Goal: Task Accomplishment & Management: Use online tool/utility

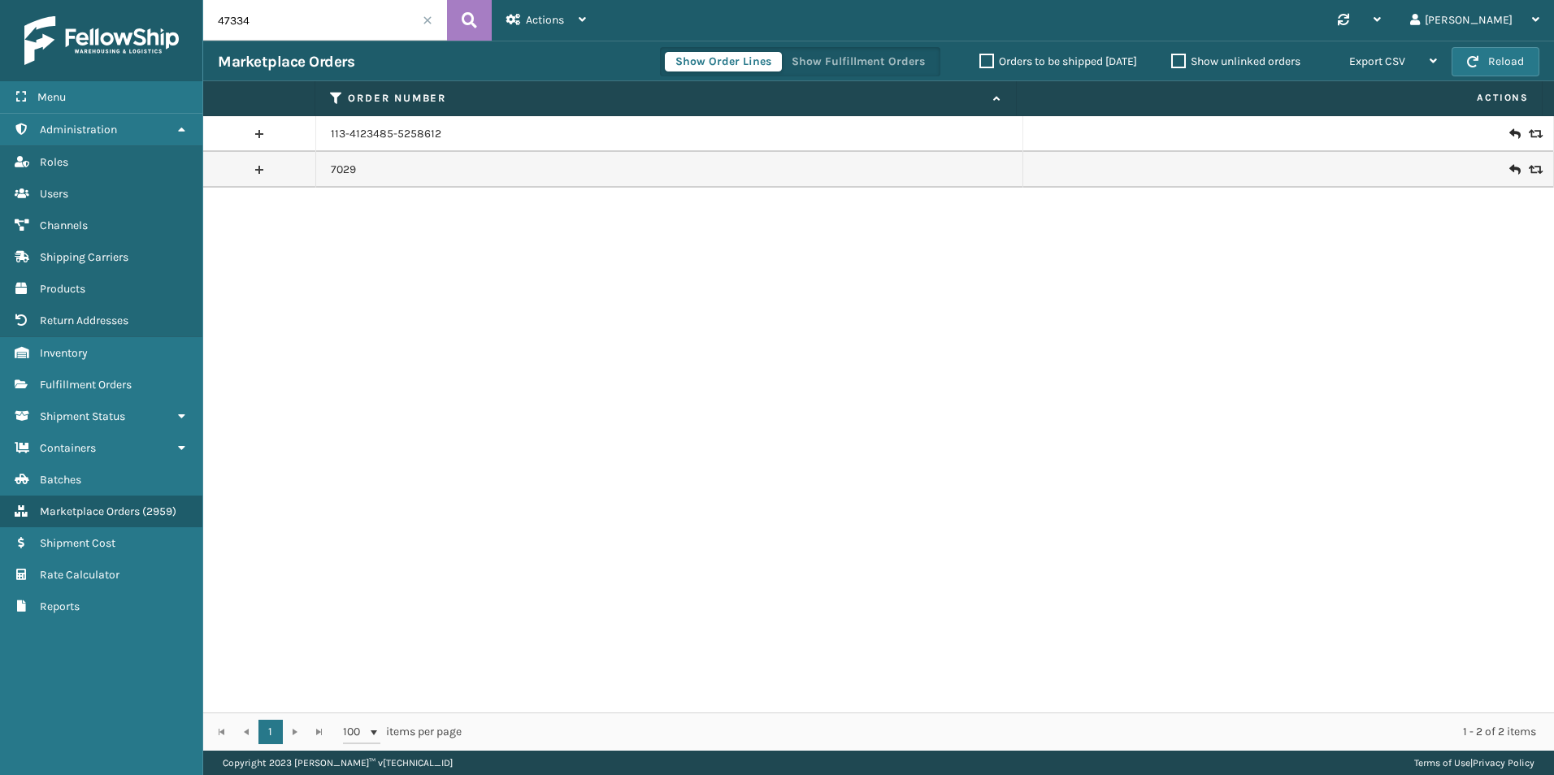
click at [277, 17] on input "47334" at bounding box center [325, 20] width 244 height 41
click at [458, 17] on button at bounding box center [469, 20] width 45 height 41
click at [79, 389] on span "Fulfillment Orders" at bounding box center [86, 385] width 92 height 14
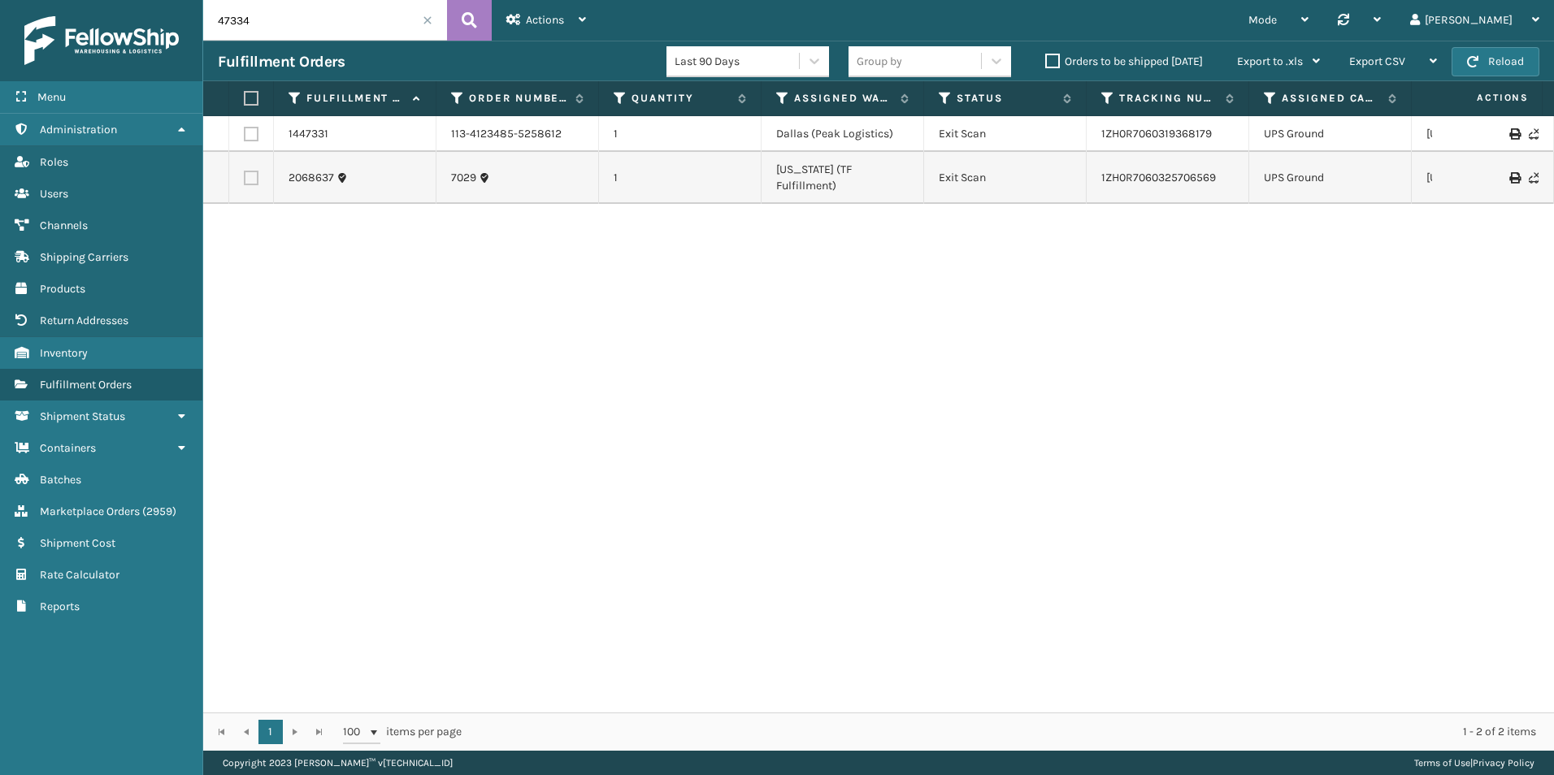
click at [351, 19] on input "47334" at bounding box center [325, 20] width 244 height 41
click at [348, 19] on input "47334" at bounding box center [325, 20] width 244 height 41
paste input "text"
click at [486, 10] on button at bounding box center [469, 20] width 45 height 41
type input "47334"
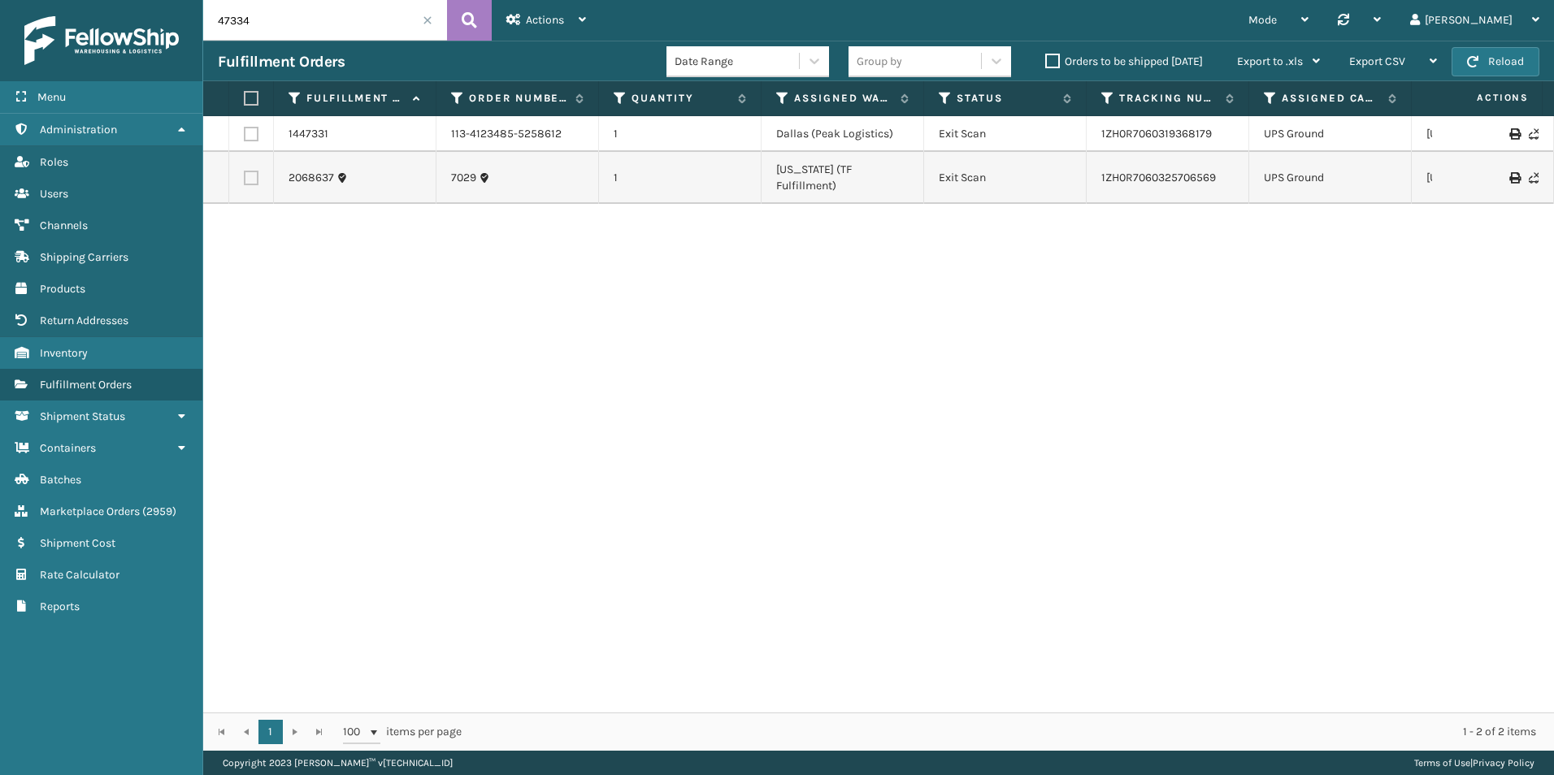
click at [344, 297] on div "1447331 113-4123485-5258612 1 [GEOGRAPHIC_DATA] (Peak Logistics) Exit Scan 1ZH0…" at bounding box center [878, 414] width 1351 height 597
drag, startPoint x: 335, startPoint y: 16, endPoint x: 127, endPoint y: 18, distance: 208.1
click at [127, 0] on div "Menu Administration Roles Users Channels Shipping Carriers Products Return Addr…" at bounding box center [777, 0] width 1554 height 0
drag, startPoint x: 310, startPoint y: 18, endPoint x: 132, endPoint y: 513, distance: 525.8
click at [132, 513] on span "Marketplace Orders" at bounding box center [90, 512] width 100 height 14
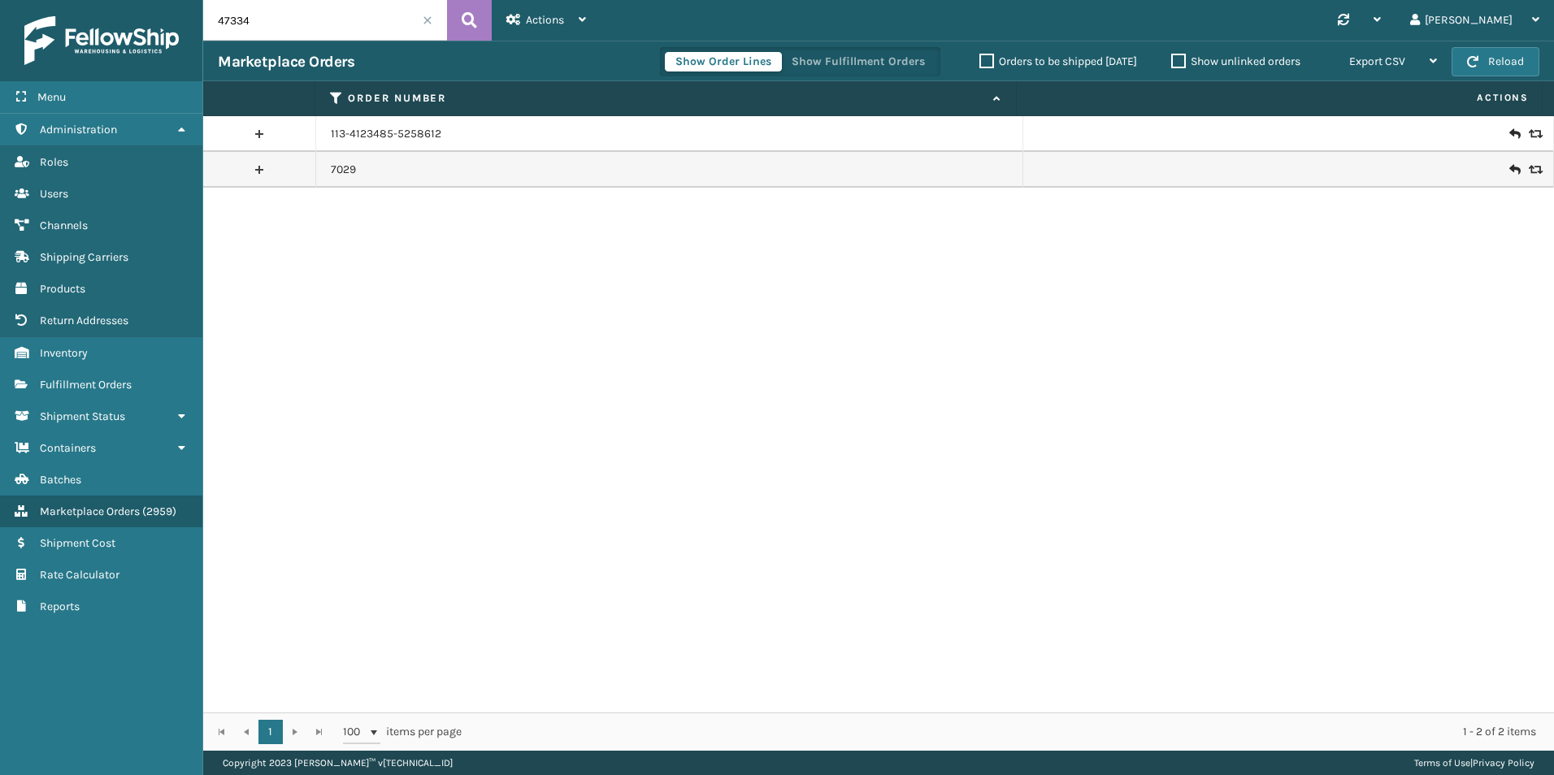
click at [295, 18] on input "47334" at bounding box center [325, 20] width 244 height 41
paste input "108914382204859"
click at [471, 8] on icon at bounding box center [469, 20] width 15 height 24
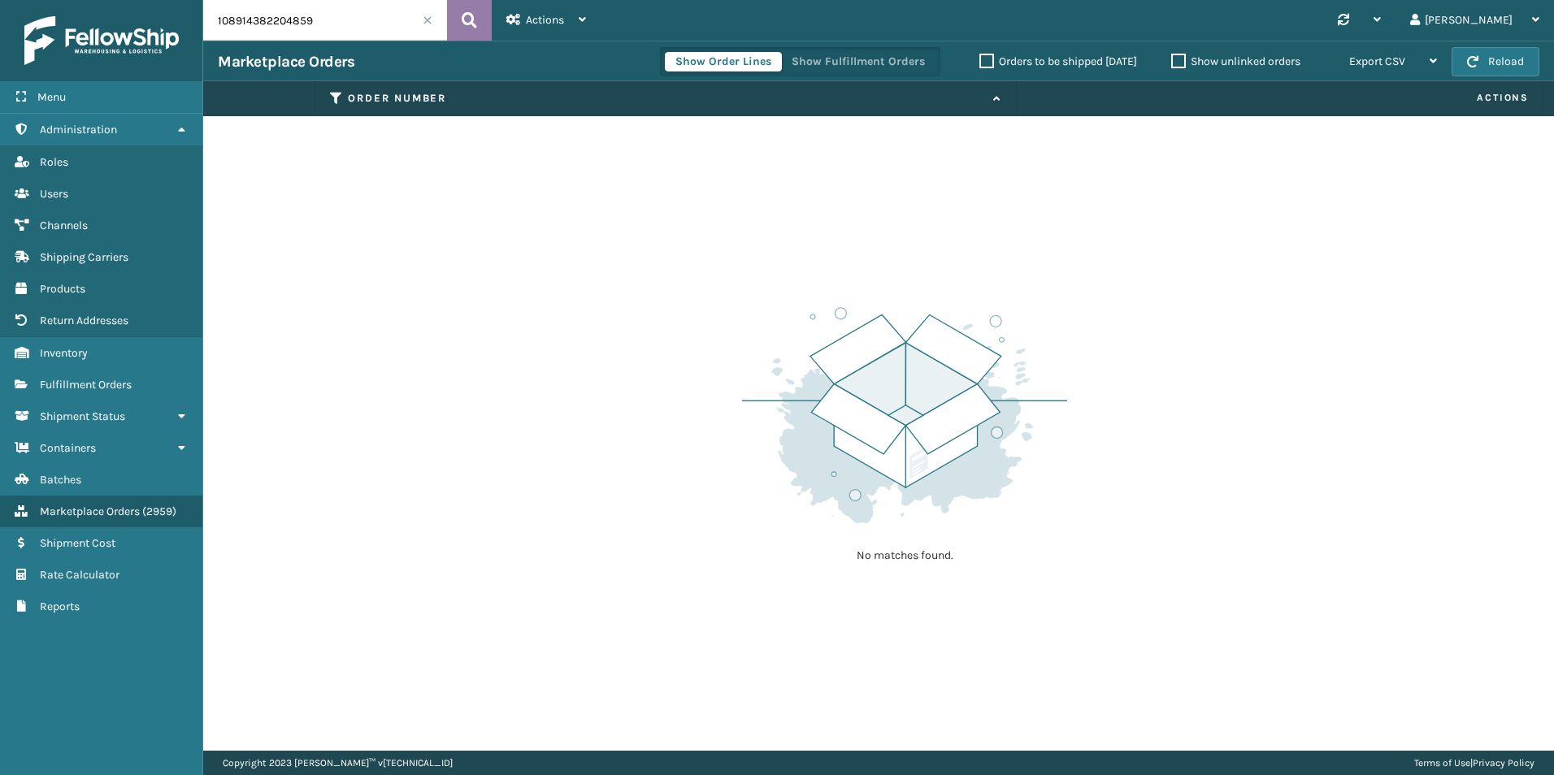
click at [485, 26] on button at bounding box center [469, 20] width 45 height 41
click at [354, 11] on input "108914382204859" at bounding box center [325, 20] width 244 height 41
drag, startPoint x: 339, startPoint y: 32, endPoint x: 60, endPoint y: 18, distance: 279.1
click at [62, 0] on div "Menu Administration Roles Users Channels Shipping Carriers Products Return Addr…" at bounding box center [777, 0] width 1554 height 0
paste input "113-5762579-4176224"
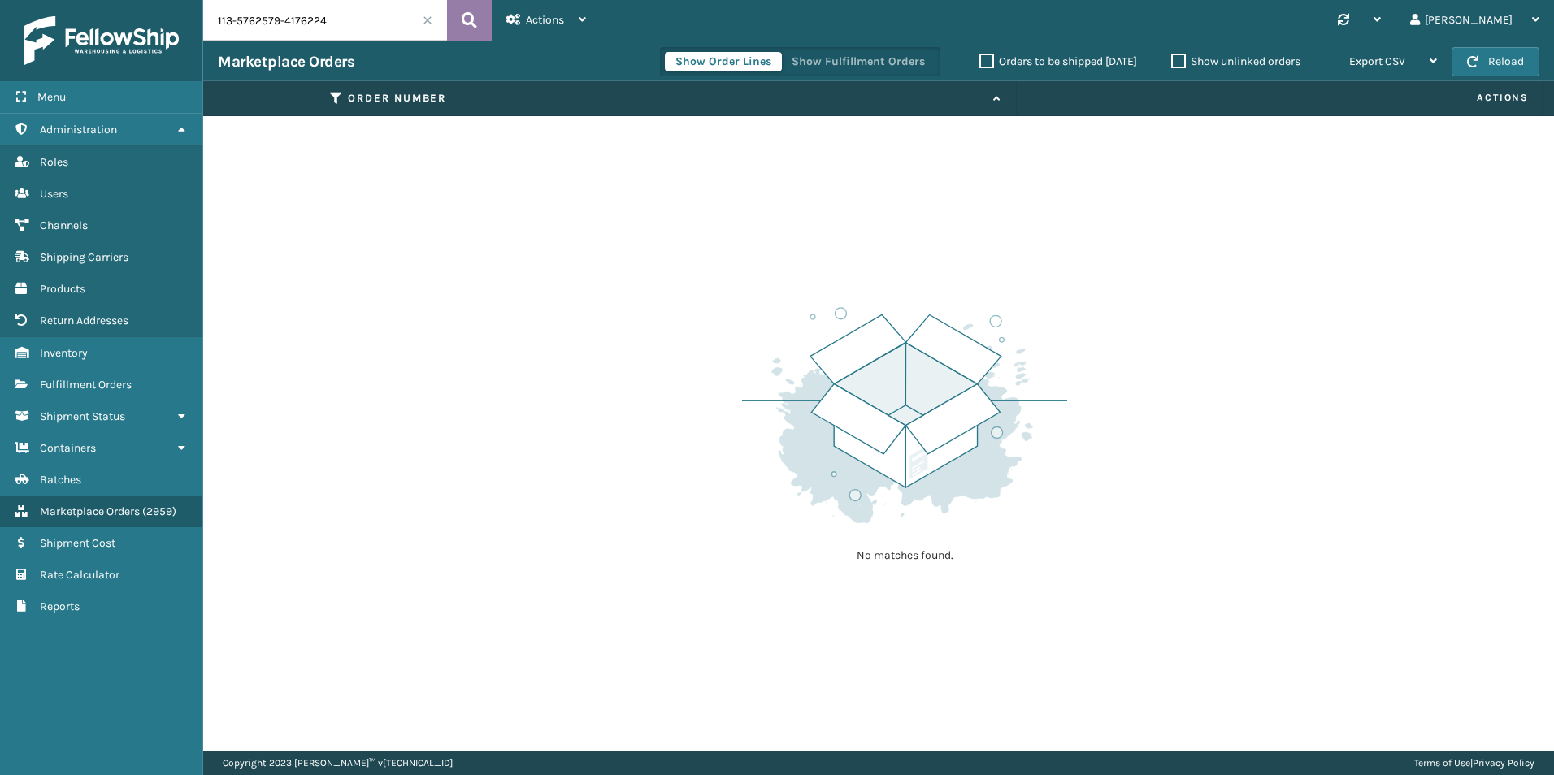
click at [466, 15] on icon at bounding box center [469, 20] width 15 height 24
type input "113-5762579-4176224"
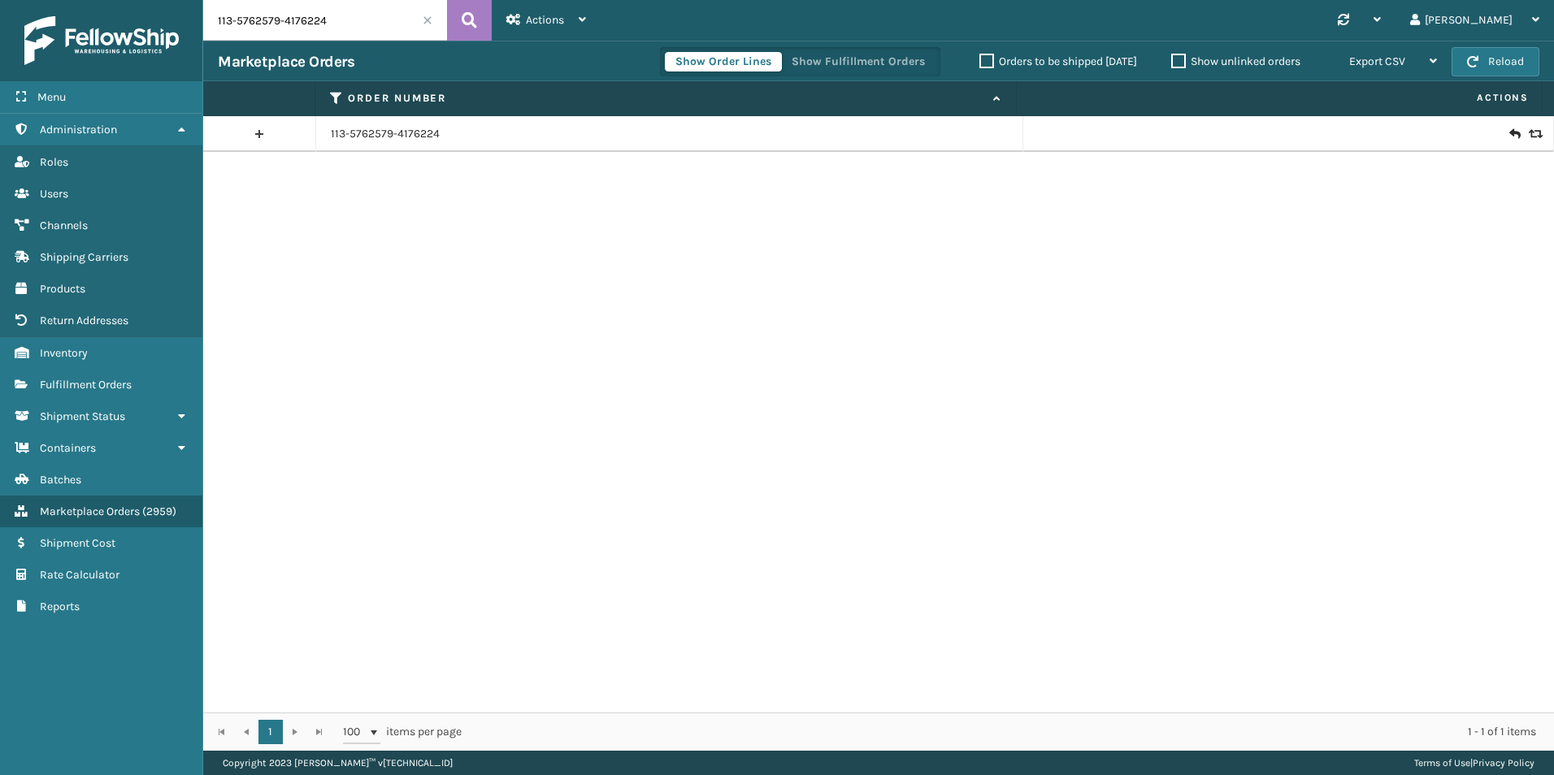
click at [1496, 137] on div at bounding box center [1288, 134] width 501 height 16
click at [1509, 133] on icon at bounding box center [1514, 134] width 10 height 16
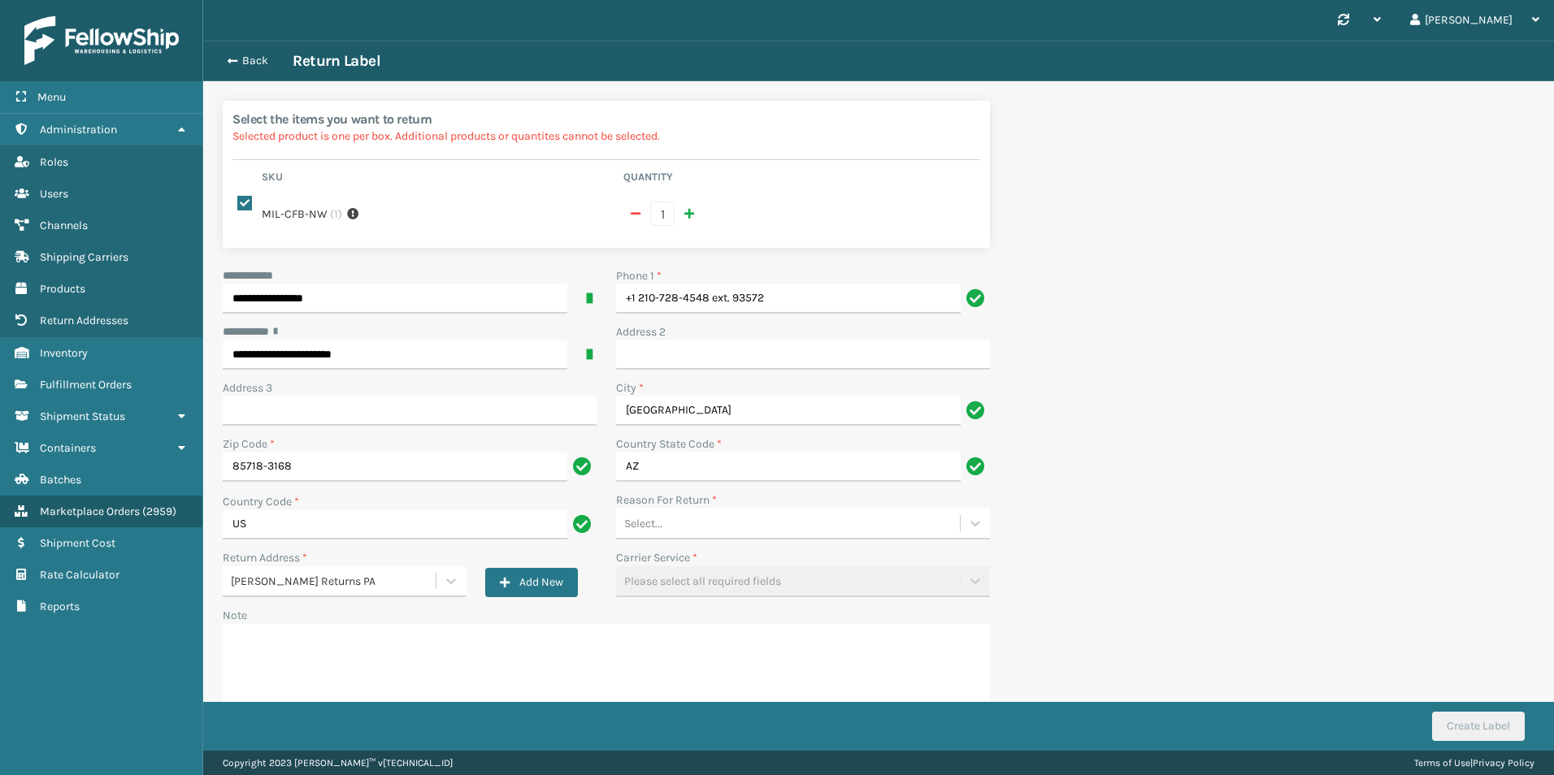
click at [662, 520] on div "Select..." at bounding box center [788, 523] width 344 height 27
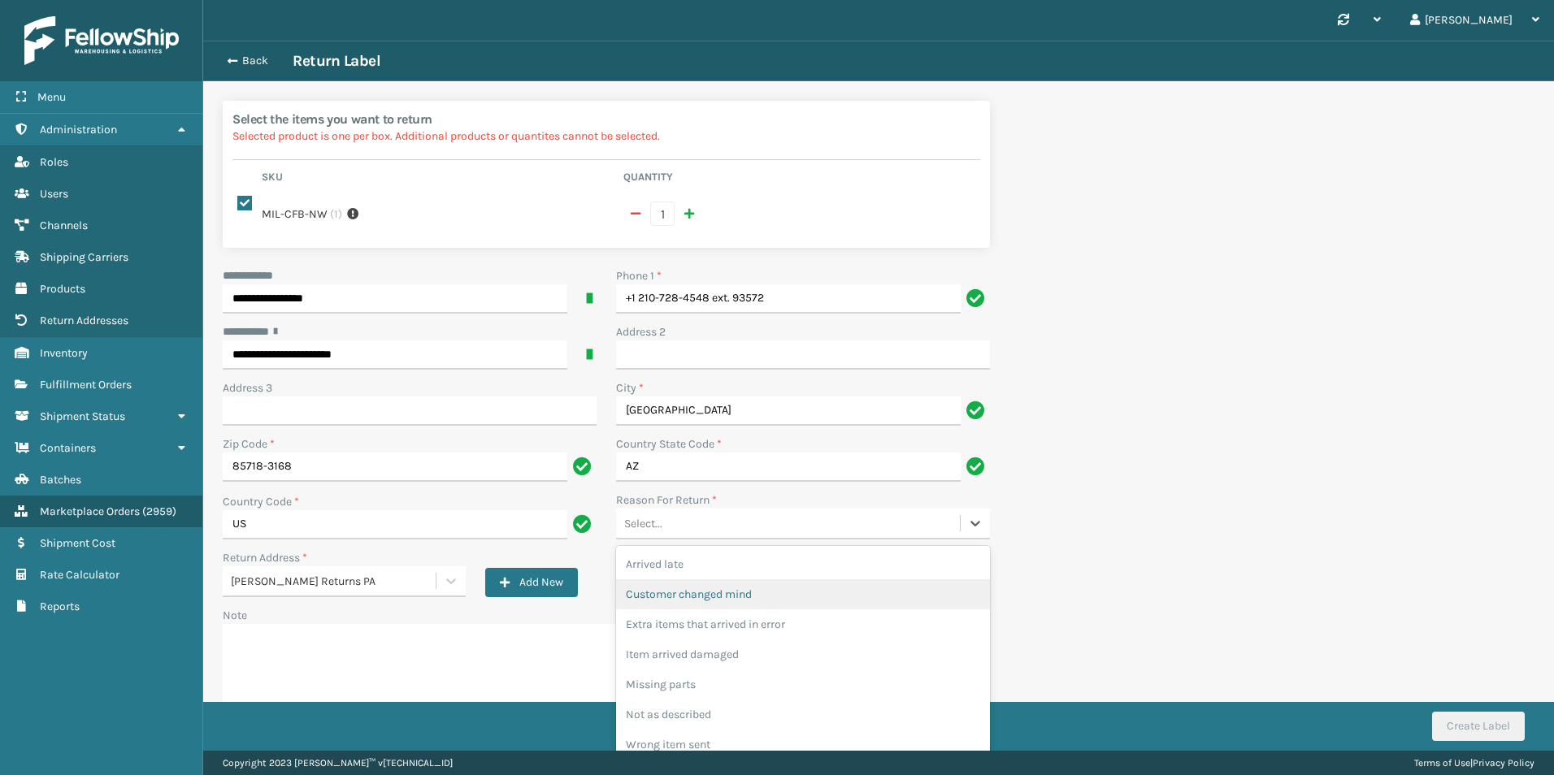
click at [736, 588] on div "Customer changed mind" at bounding box center [803, 595] width 374 height 30
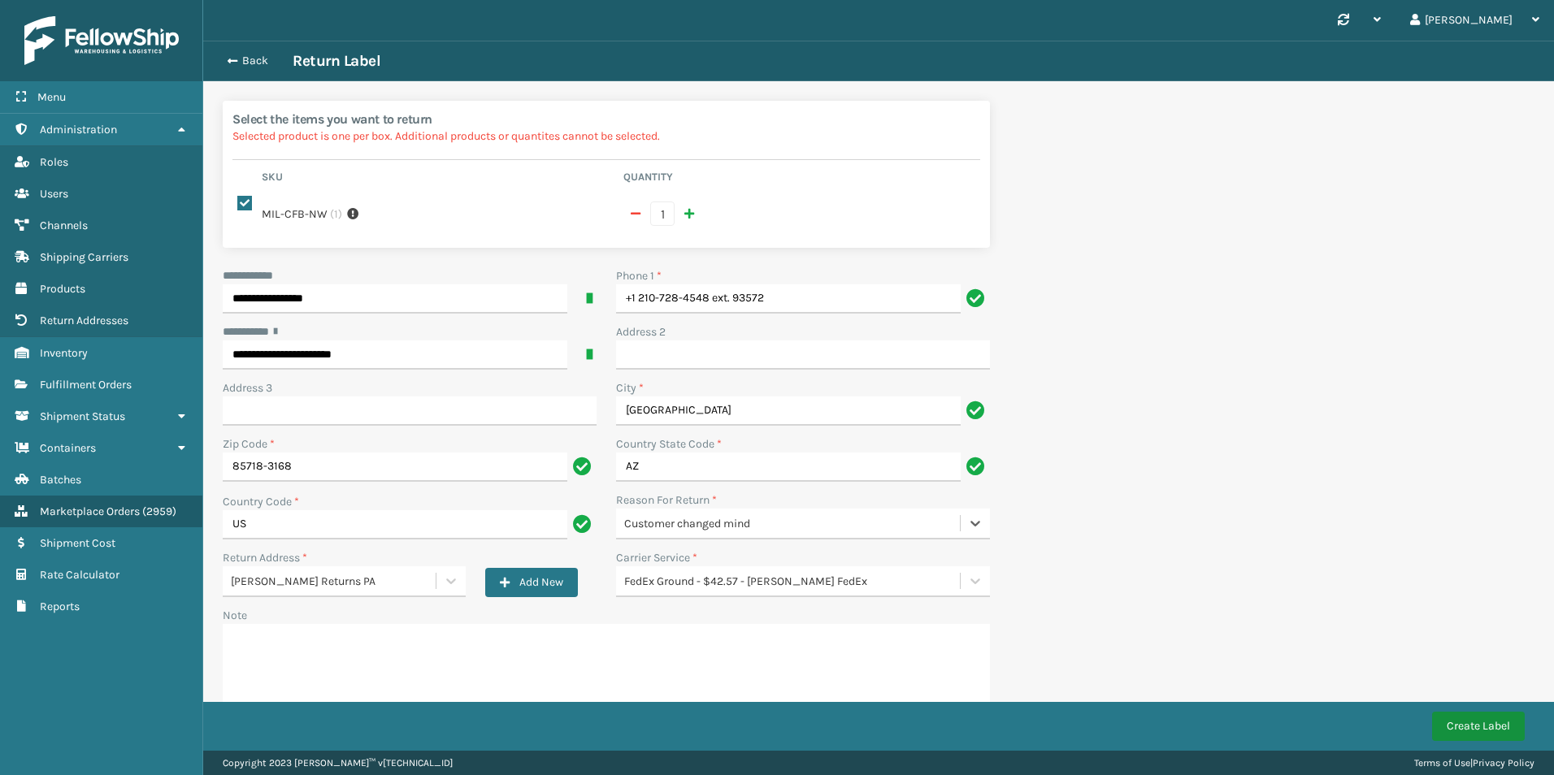
click at [1476, 713] on button "Create Label" at bounding box center [1478, 726] width 93 height 29
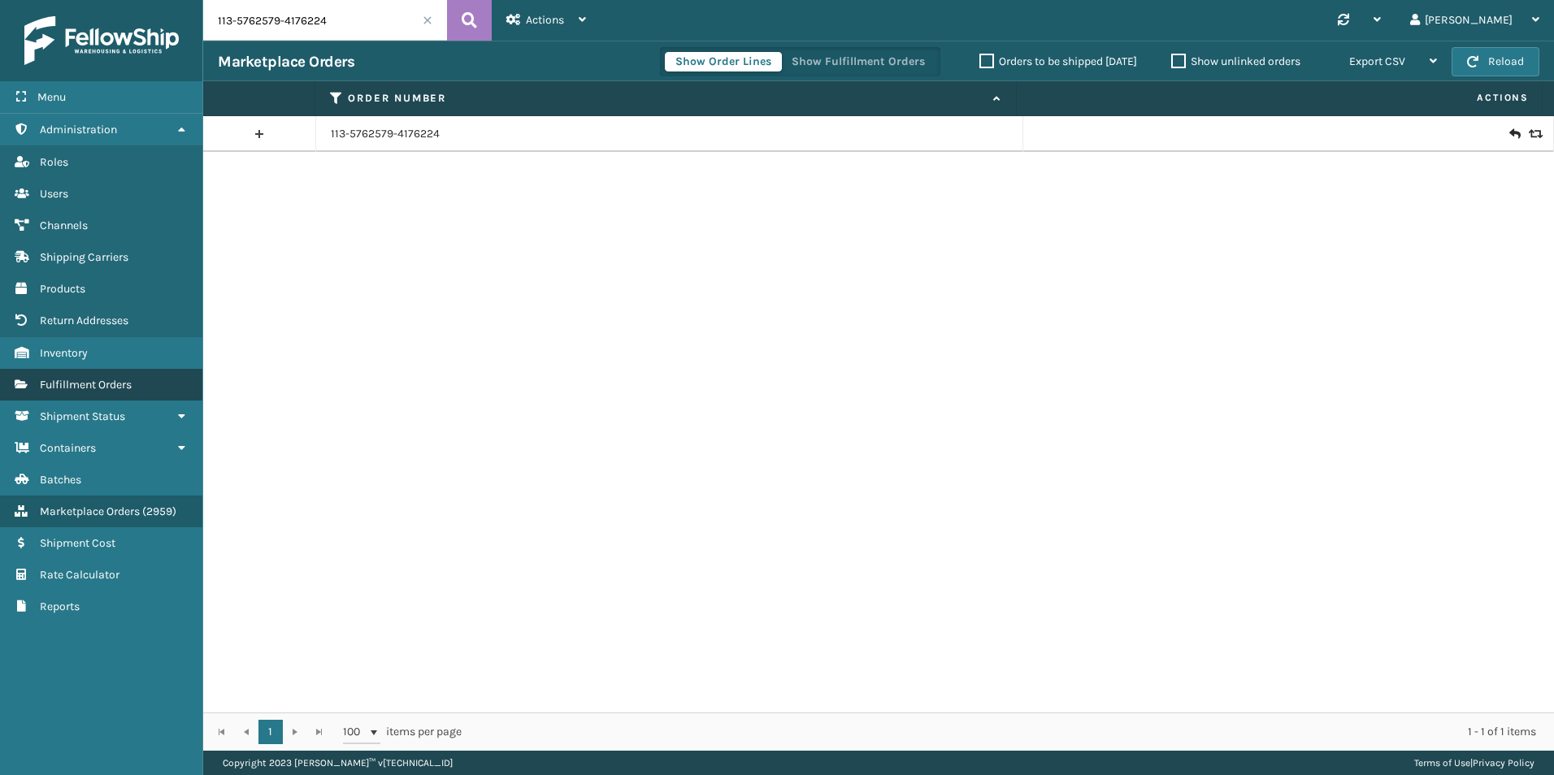
click at [119, 380] on span "Fulfillment Orders" at bounding box center [86, 385] width 92 height 14
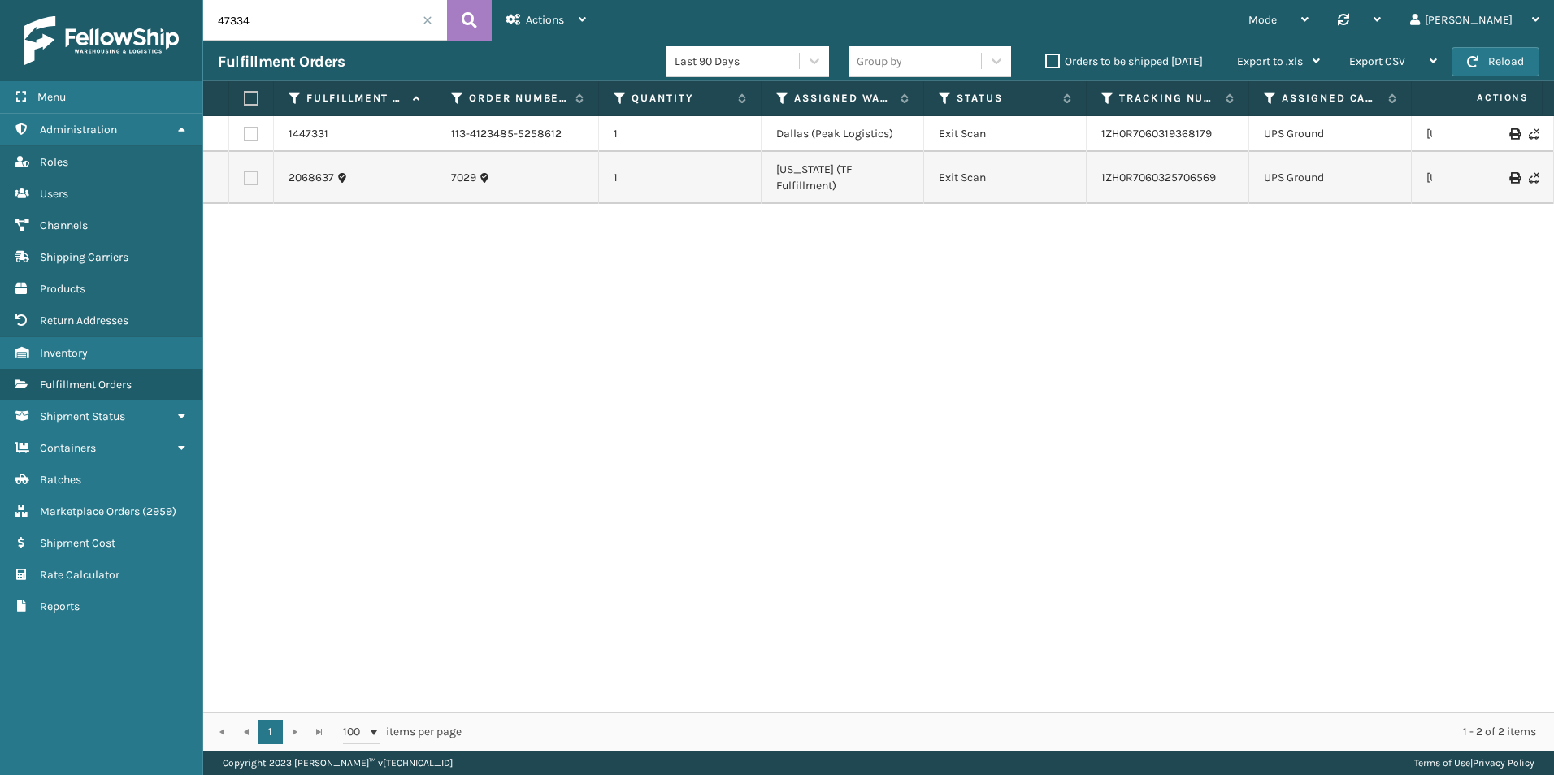
click at [333, 20] on input "47334" at bounding box center [325, 20] width 244 height 41
paste input "6906"
click at [477, 22] on button at bounding box center [469, 20] width 45 height 41
type input "46906"
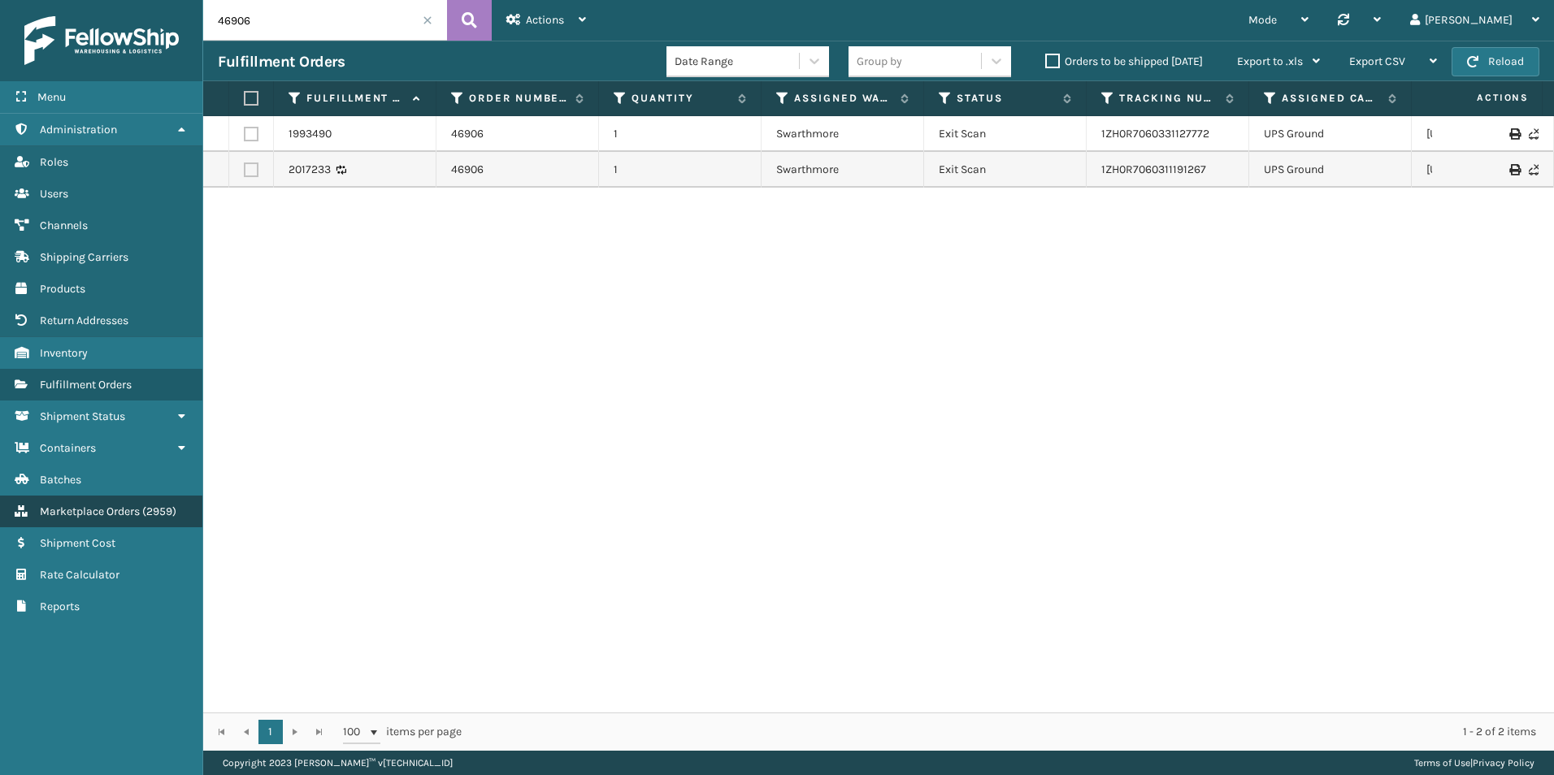
click at [145, 509] on span "( 2959 )" at bounding box center [159, 512] width 34 height 14
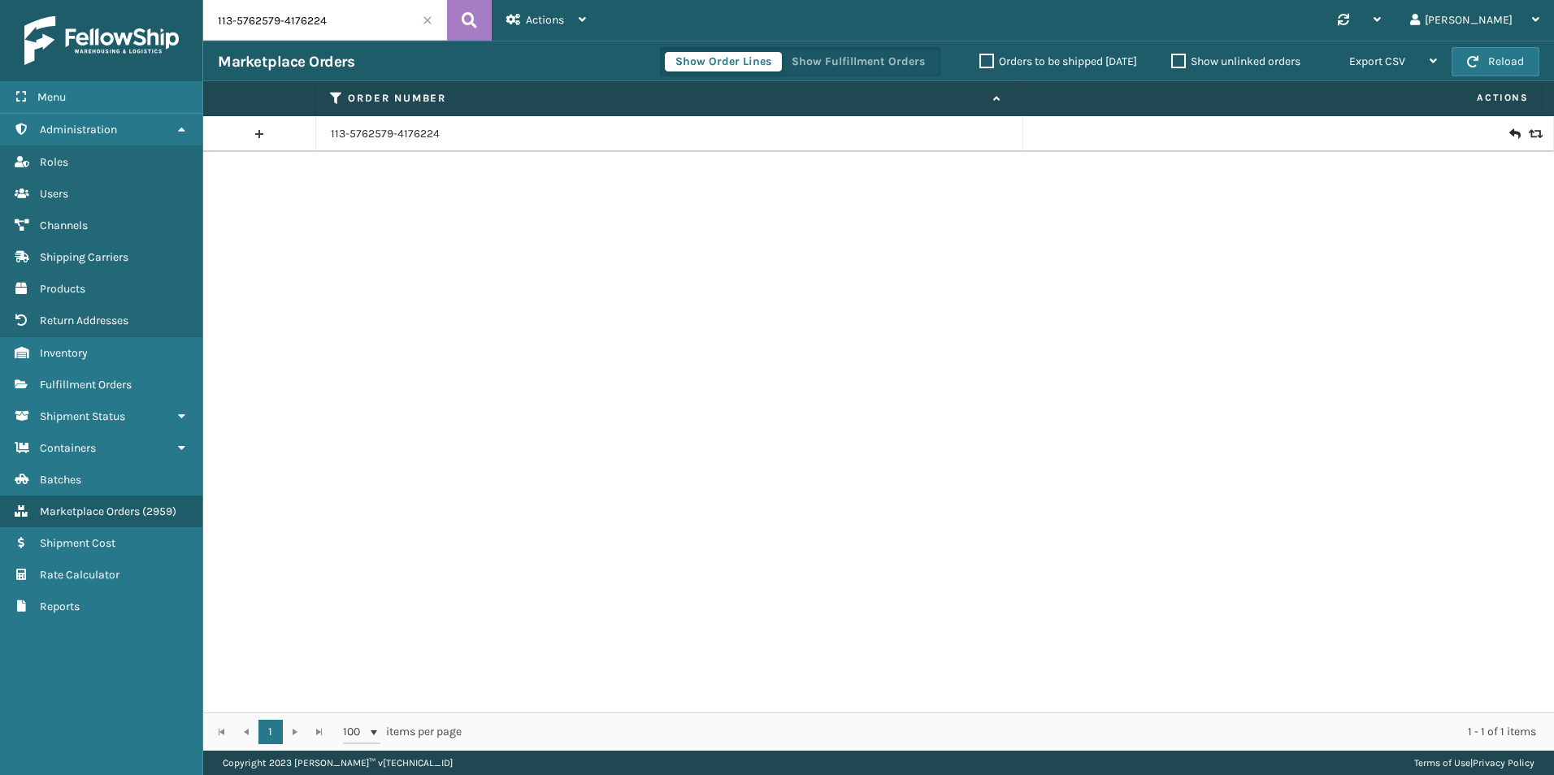
click at [1509, 132] on icon at bounding box center [1514, 134] width 10 height 16
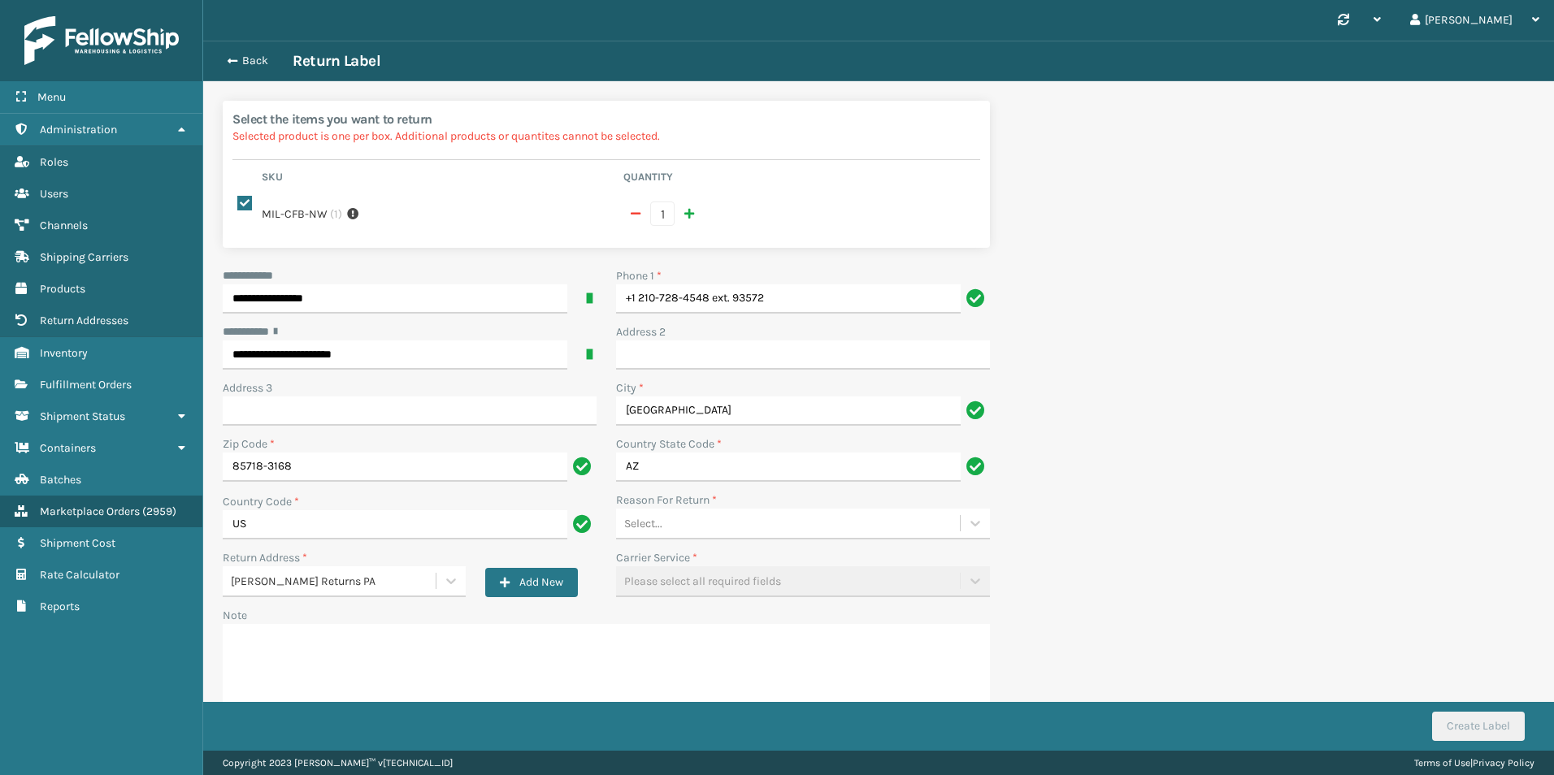
click at [745, 517] on div "Select..." at bounding box center [788, 523] width 344 height 27
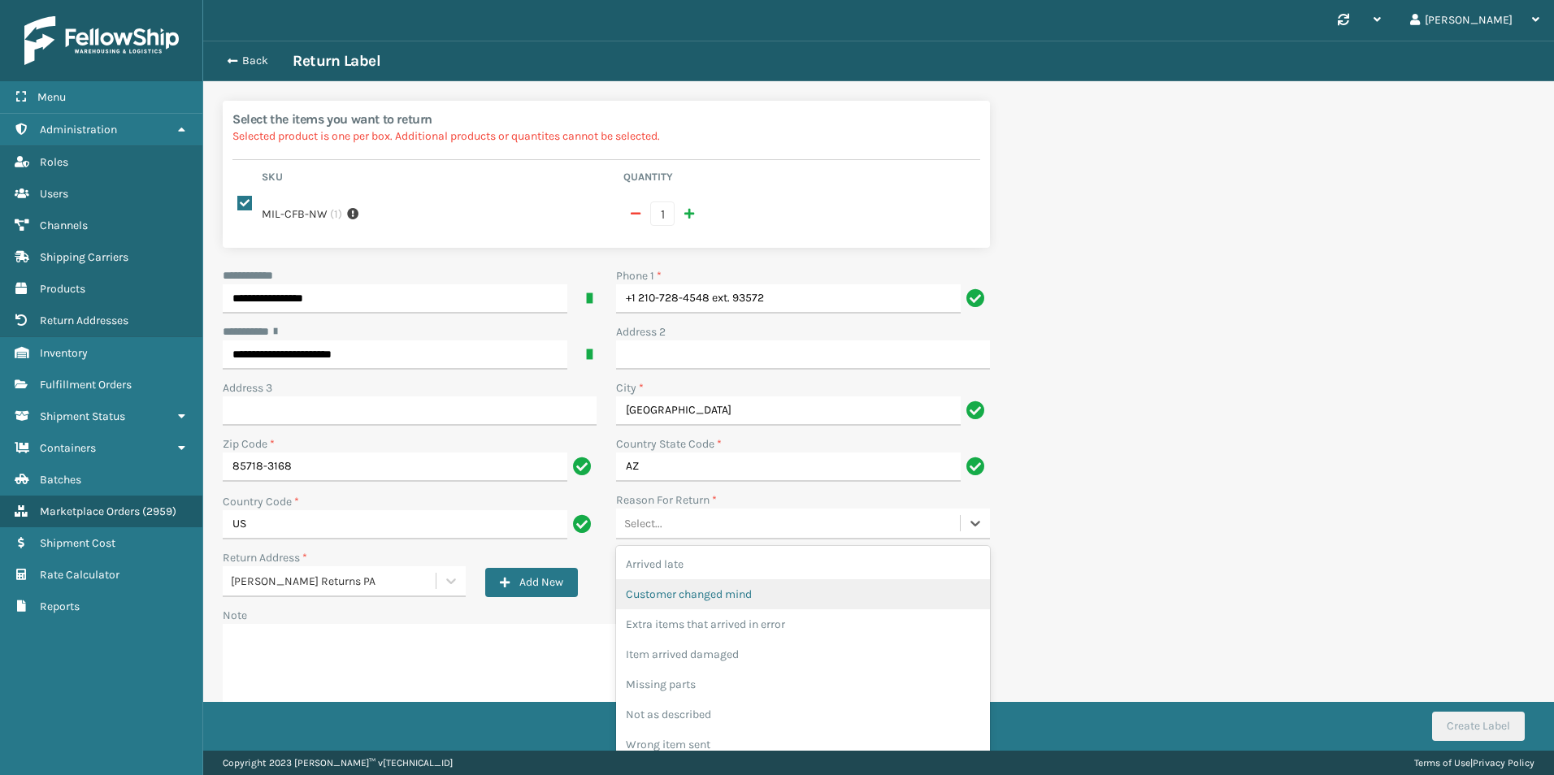
click at [730, 580] on div "Customer changed mind" at bounding box center [803, 595] width 374 height 30
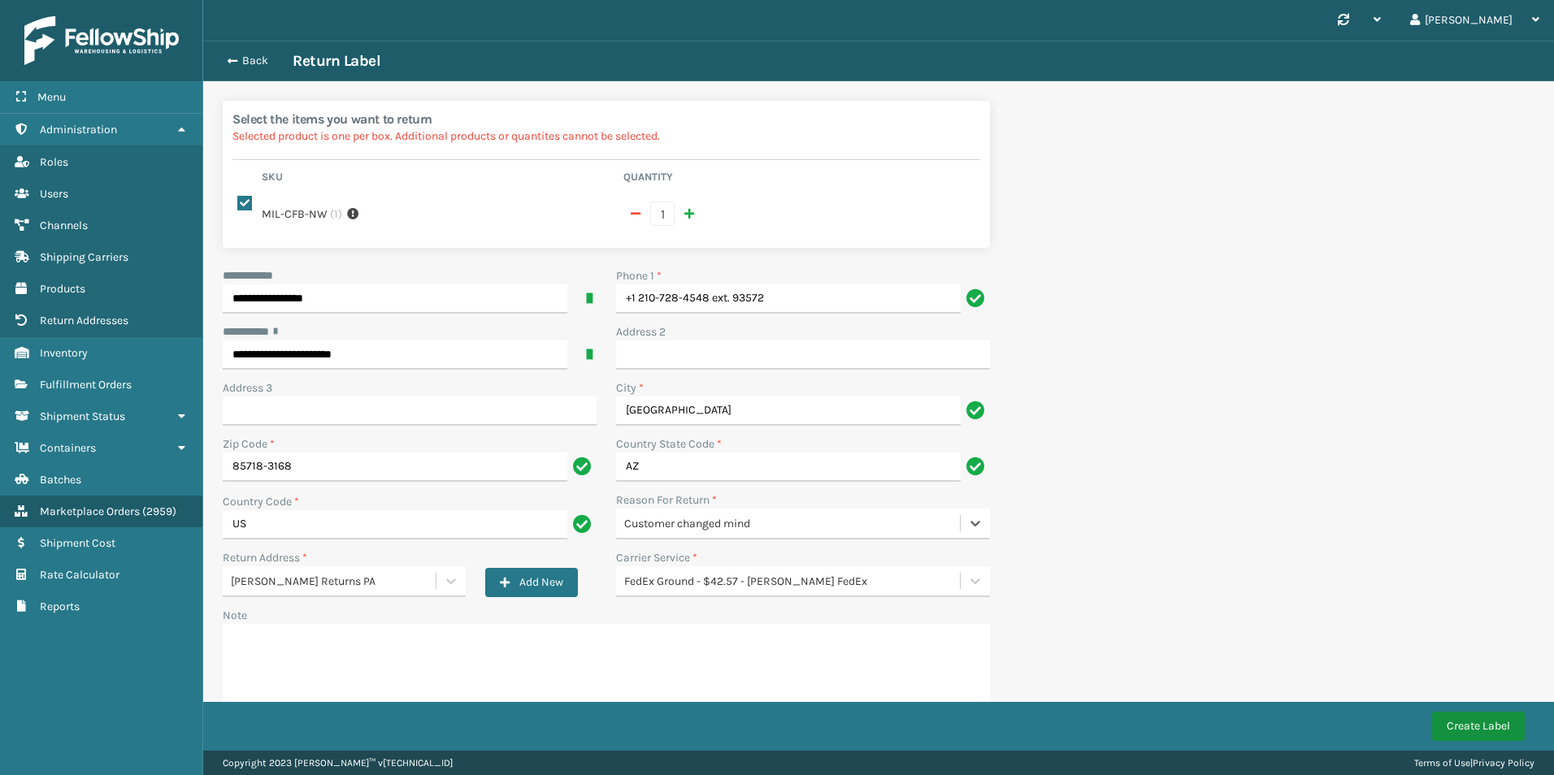
click at [1477, 725] on button "Create Label" at bounding box center [1478, 726] width 93 height 29
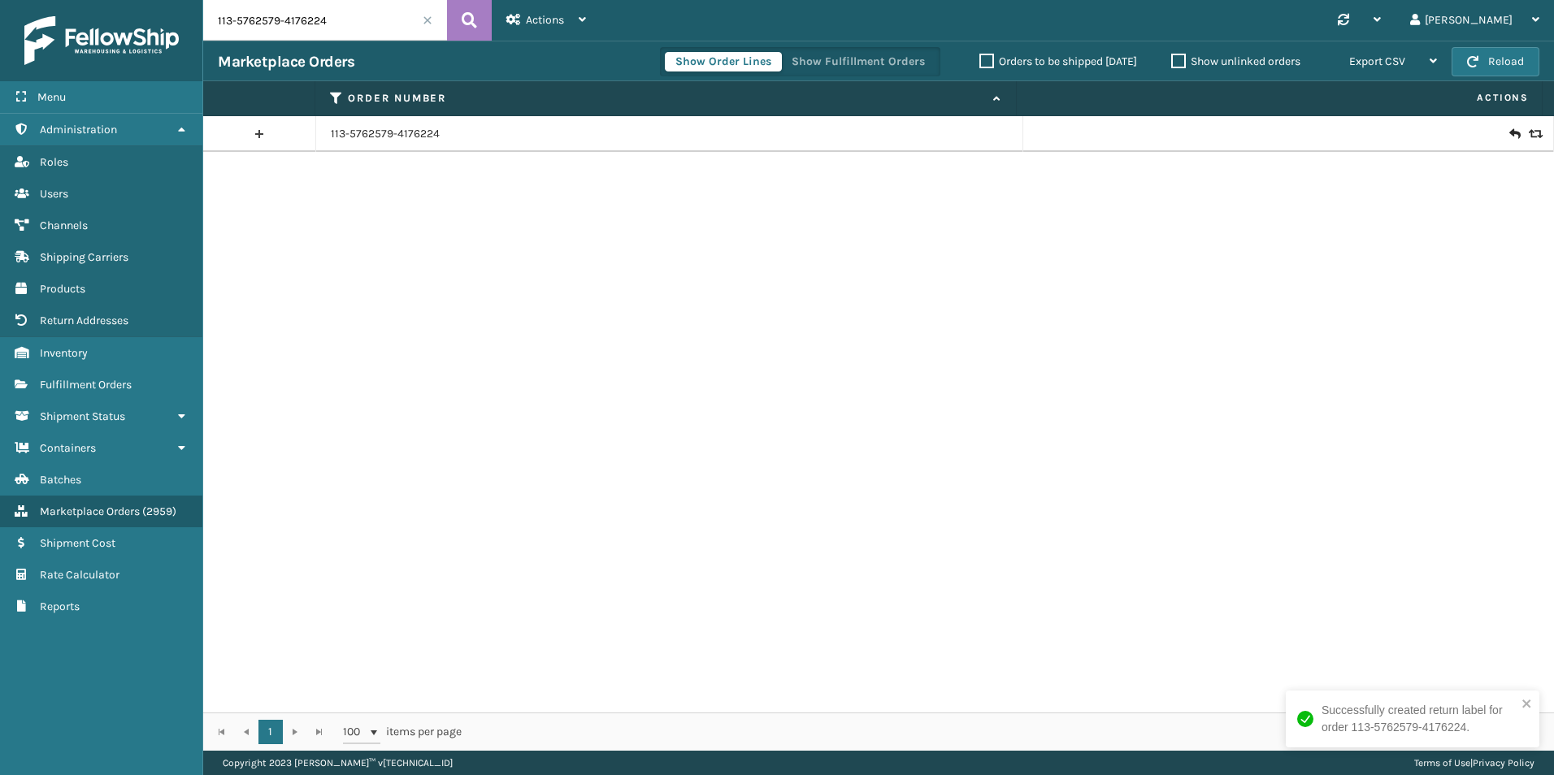
click at [1509, 132] on icon at bounding box center [1514, 134] width 10 height 16
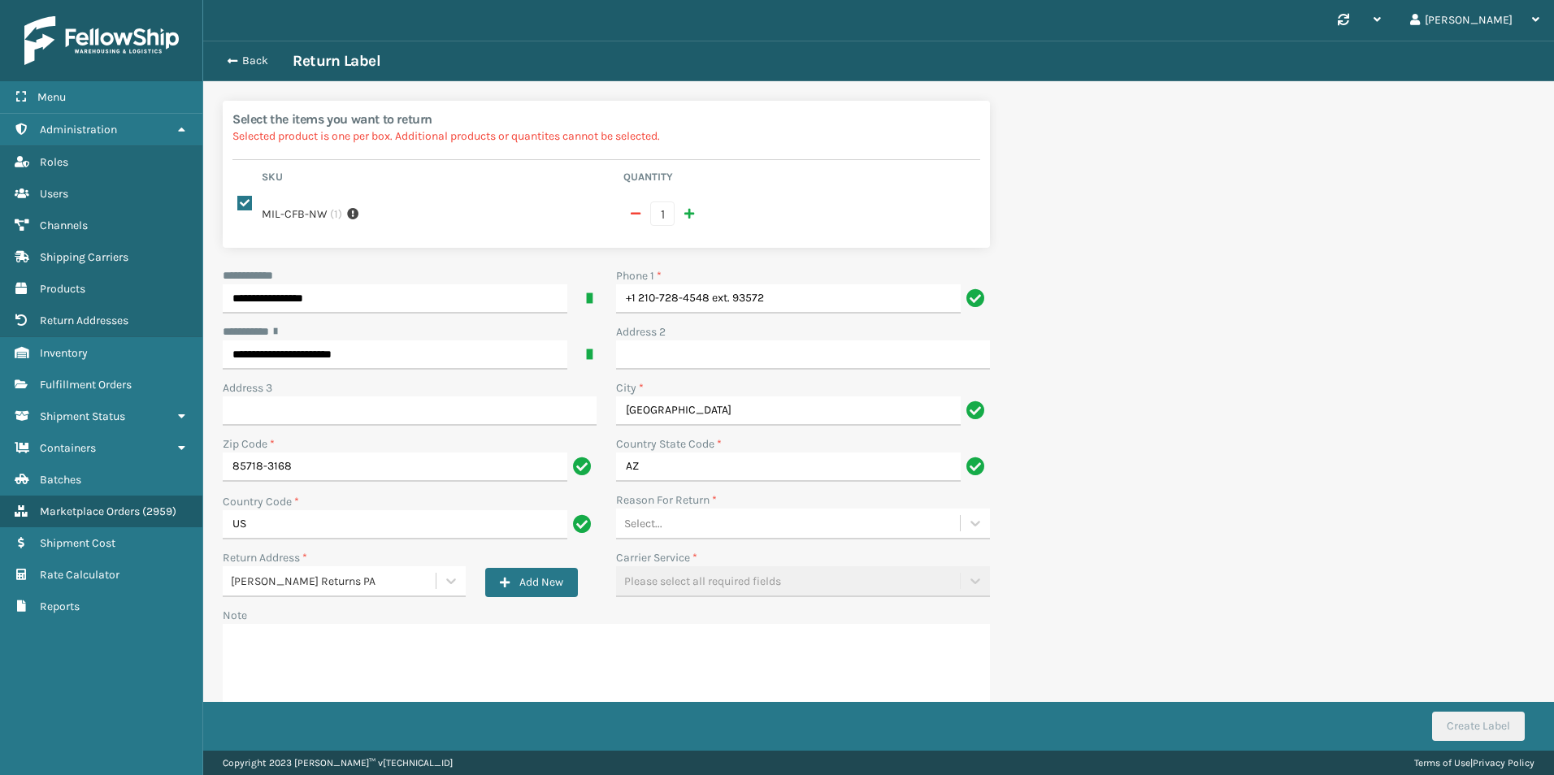
click at [675, 510] on div "Select..." at bounding box center [788, 523] width 344 height 27
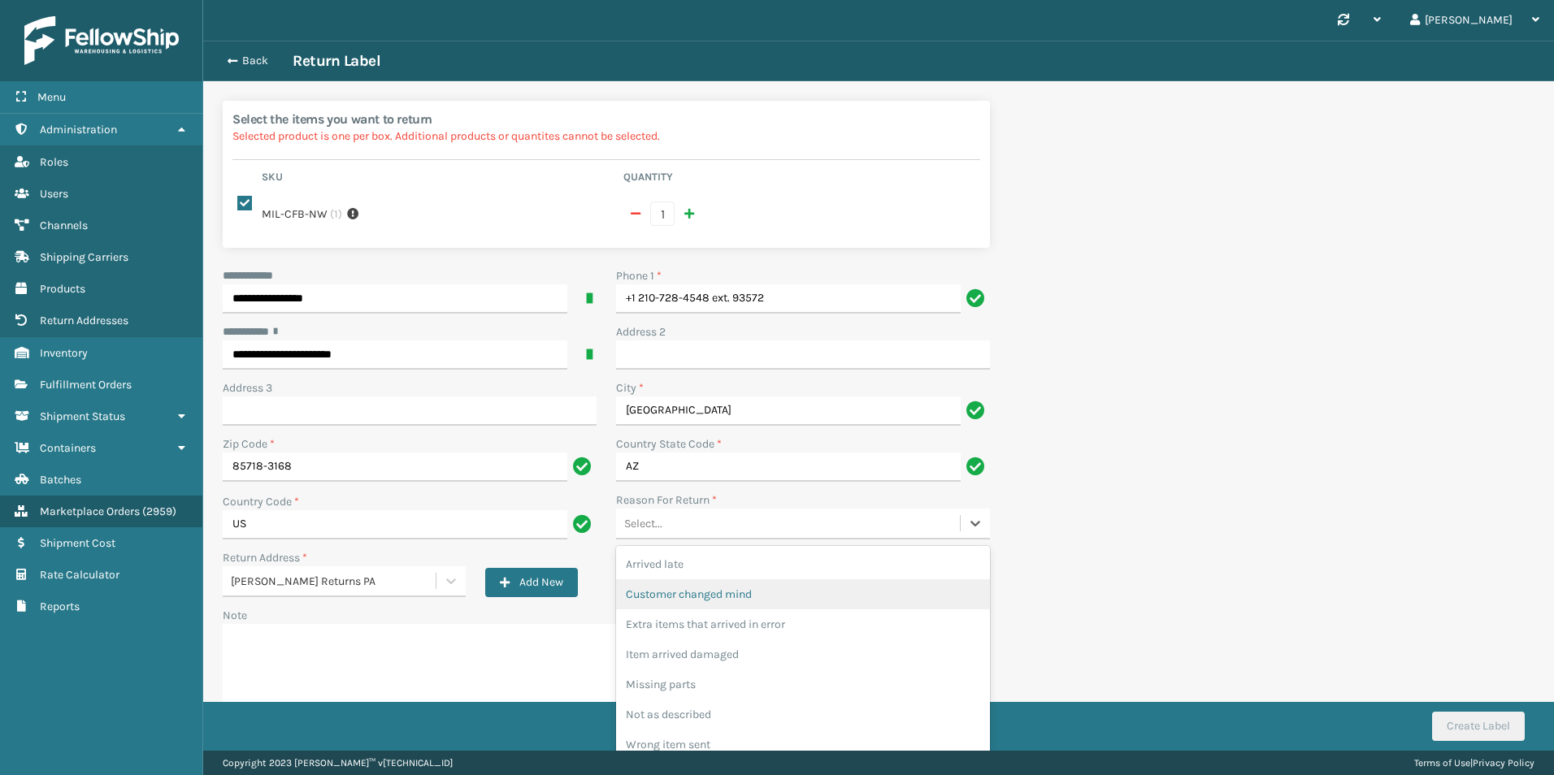
click at [695, 583] on div "Customer changed mind" at bounding box center [803, 595] width 374 height 30
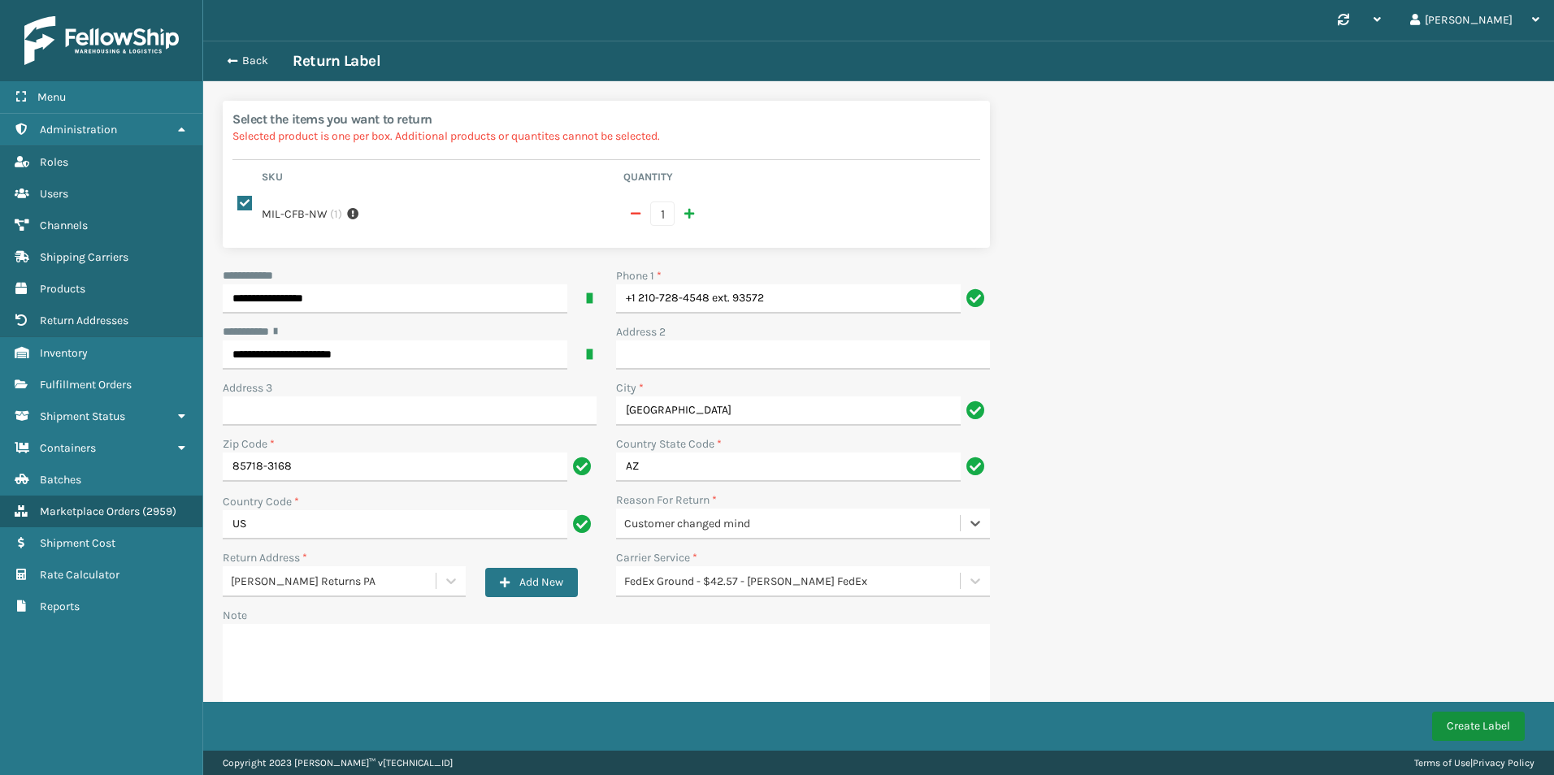
click at [1502, 733] on button "Create Label" at bounding box center [1478, 726] width 93 height 29
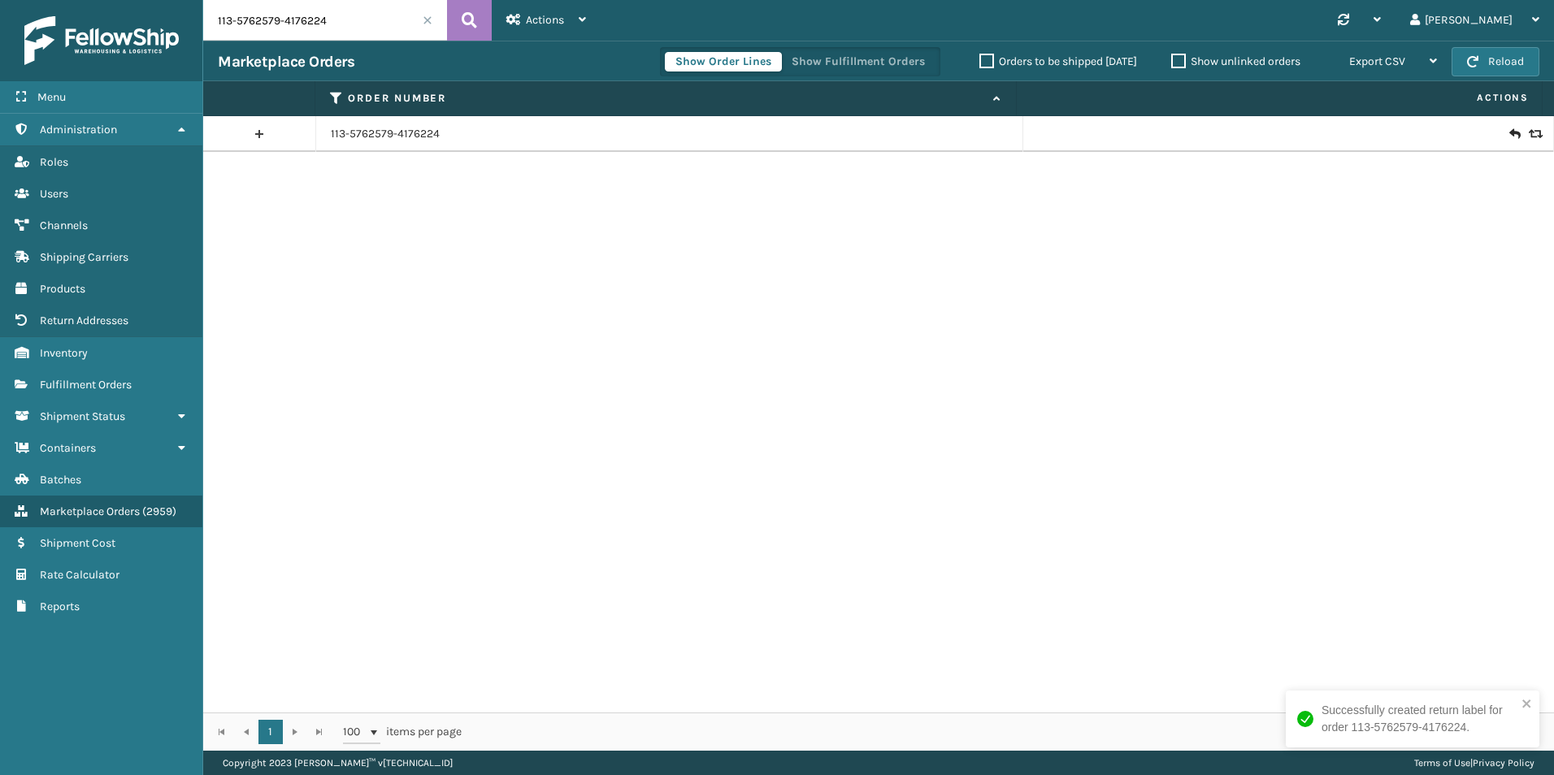
click at [1509, 134] on icon at bounding box center [1514, 134] width 10 height 16
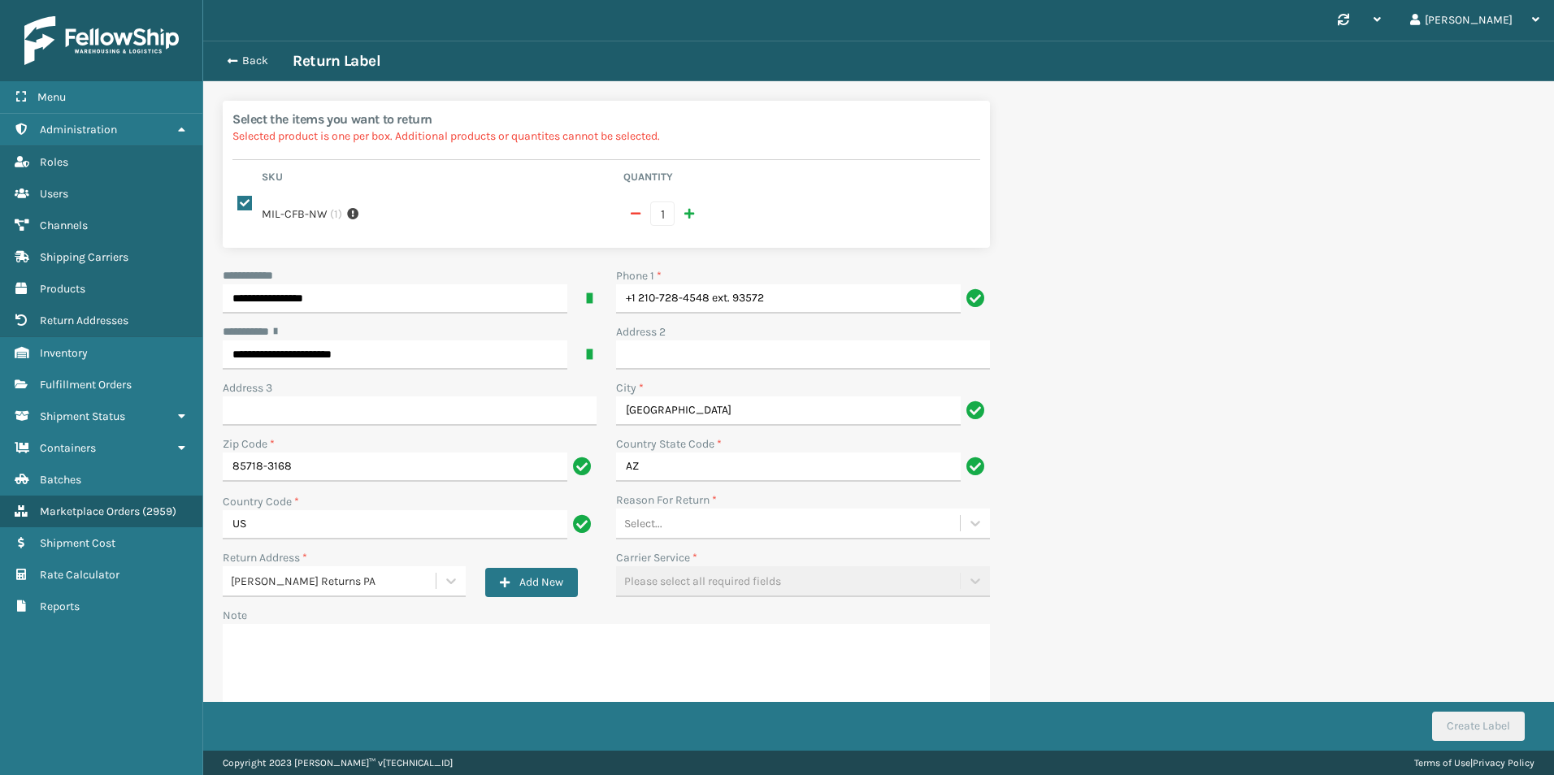
click at [672, 510] on div "Select..." at bounding box center [788, 523] width 344 height 27
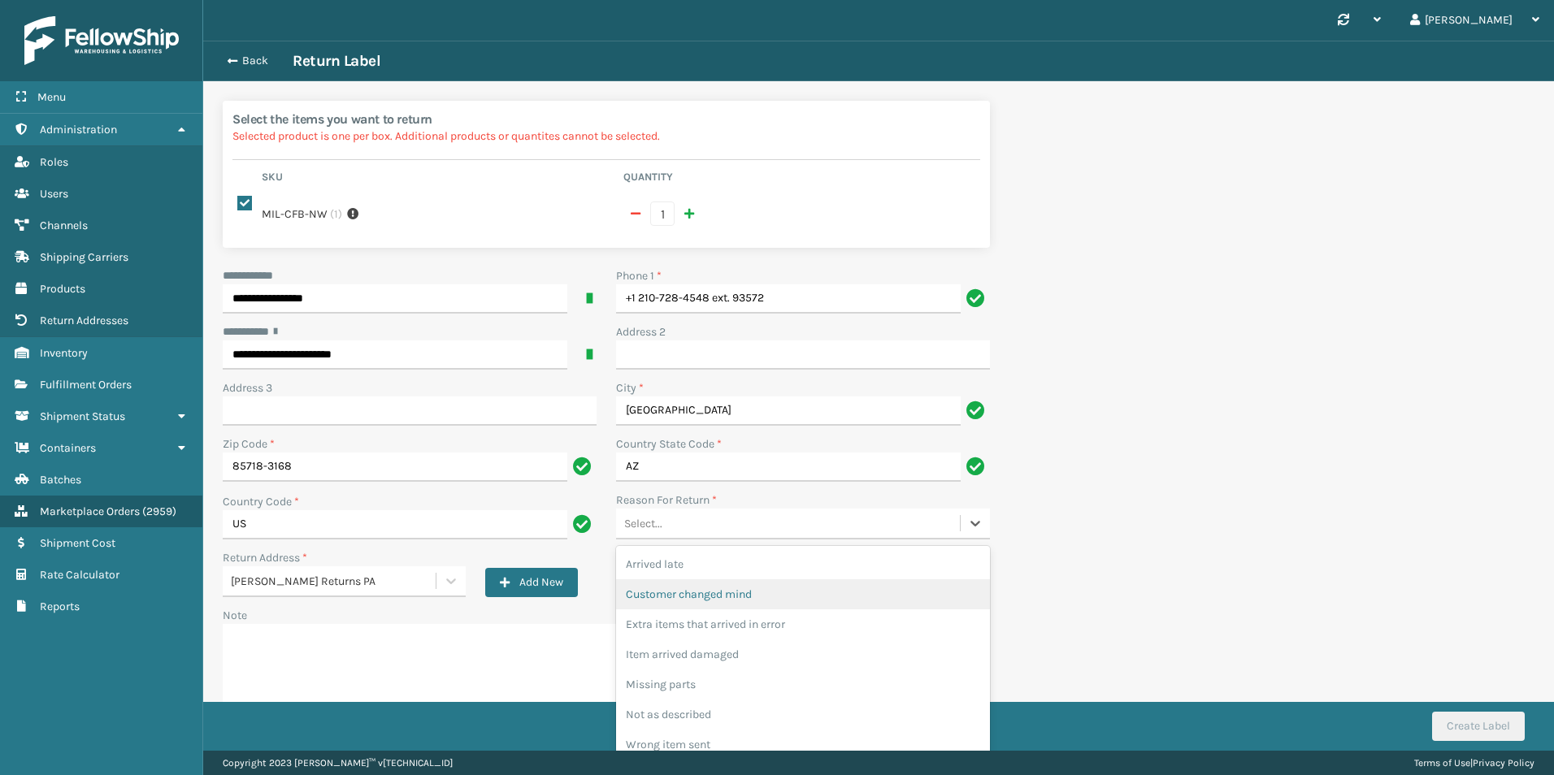
click at [703, 580] on div "Customer changed mind" at bounding box center [803, 595] width 374 height 30
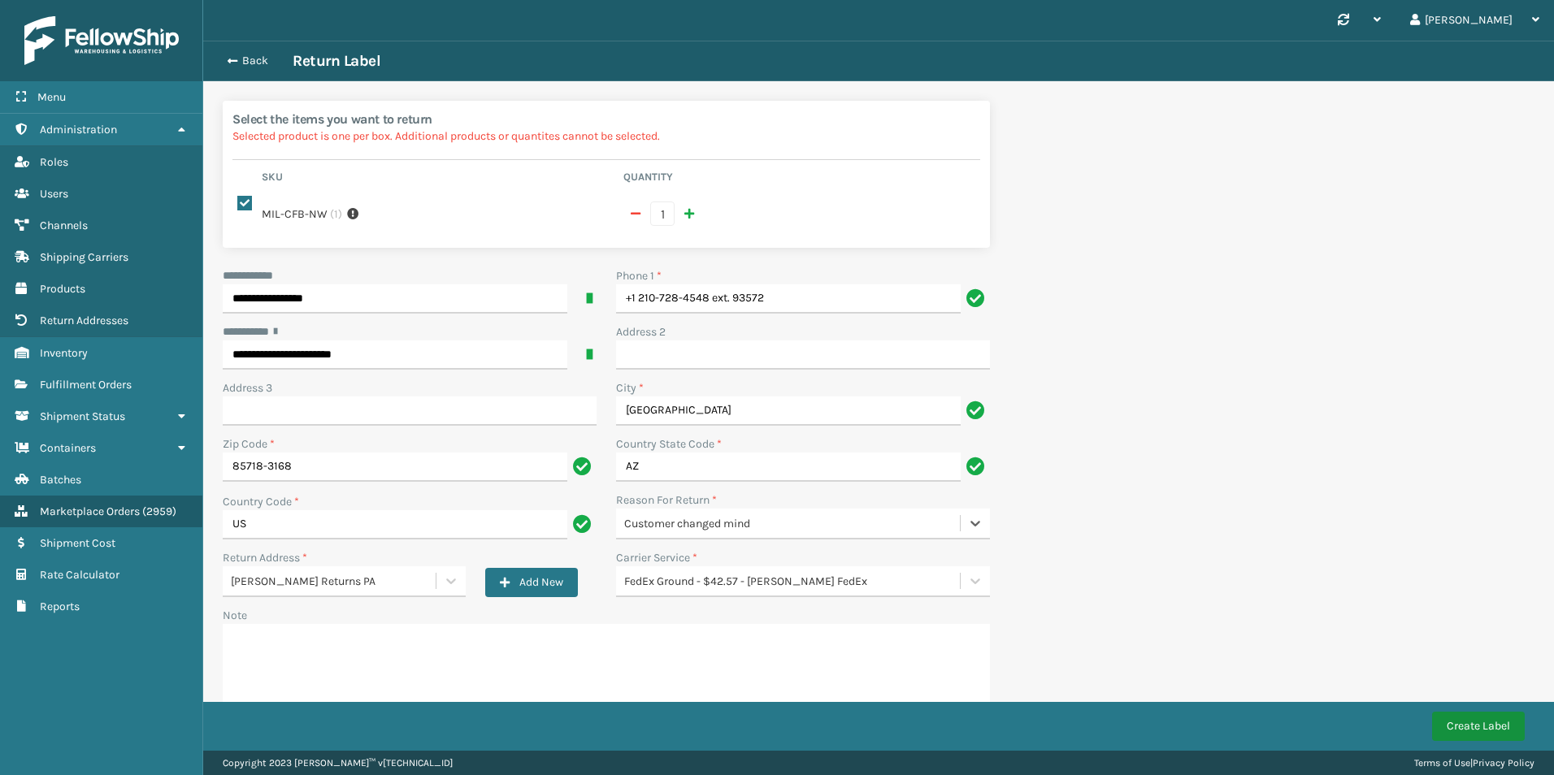
click at [1495, 726] on button "Create Label" at bounding box center [1478, 726] width 93 height 29
